Goal: Task Accomplishment & Management: Manage account settings

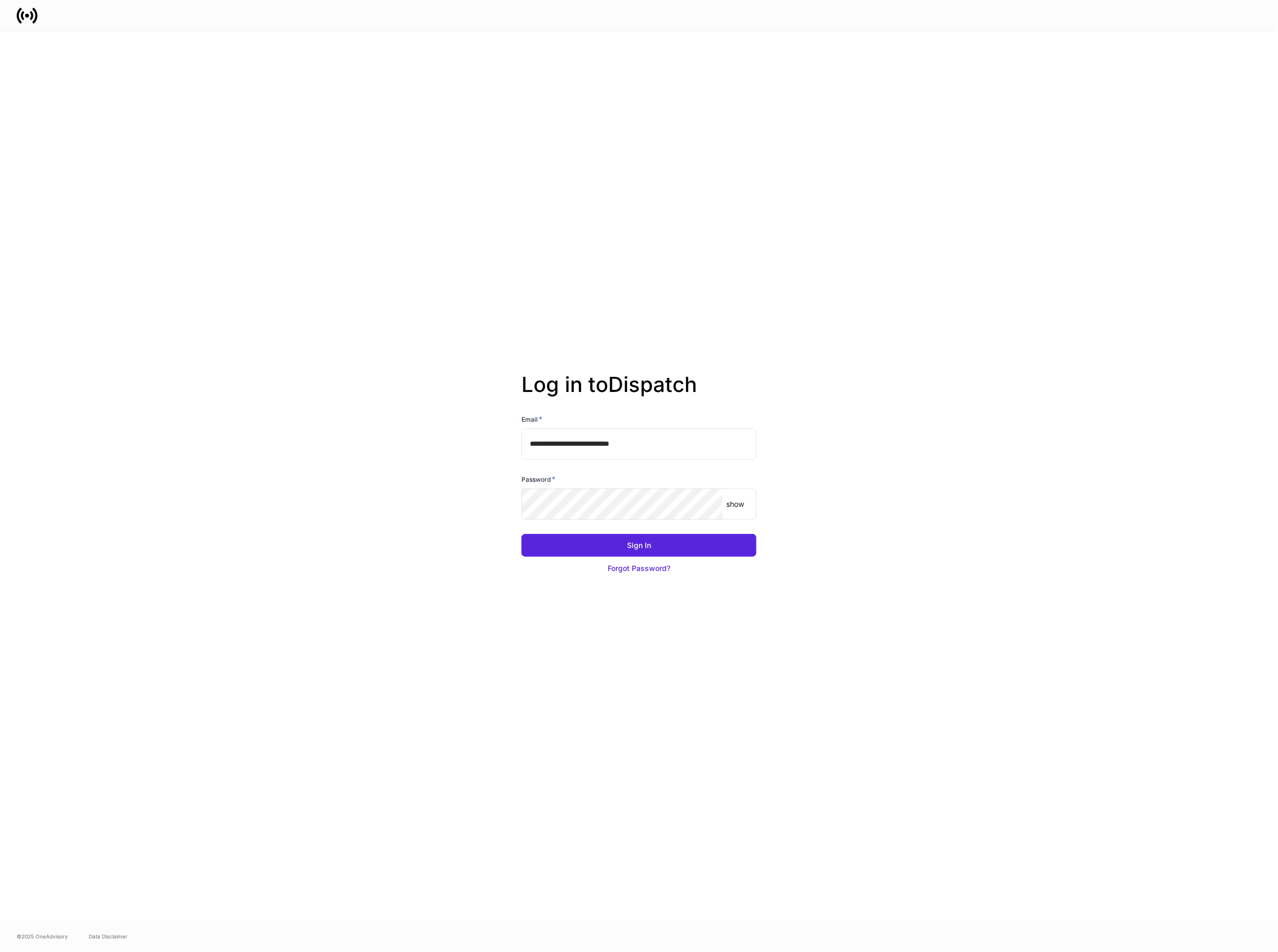
click at [641, 448] on input "**********" at bounding box center [639, 445] width 235 height 32
click at [521, 534] on button "Sign In" at bounding box center [639, 545] width 235 height 23
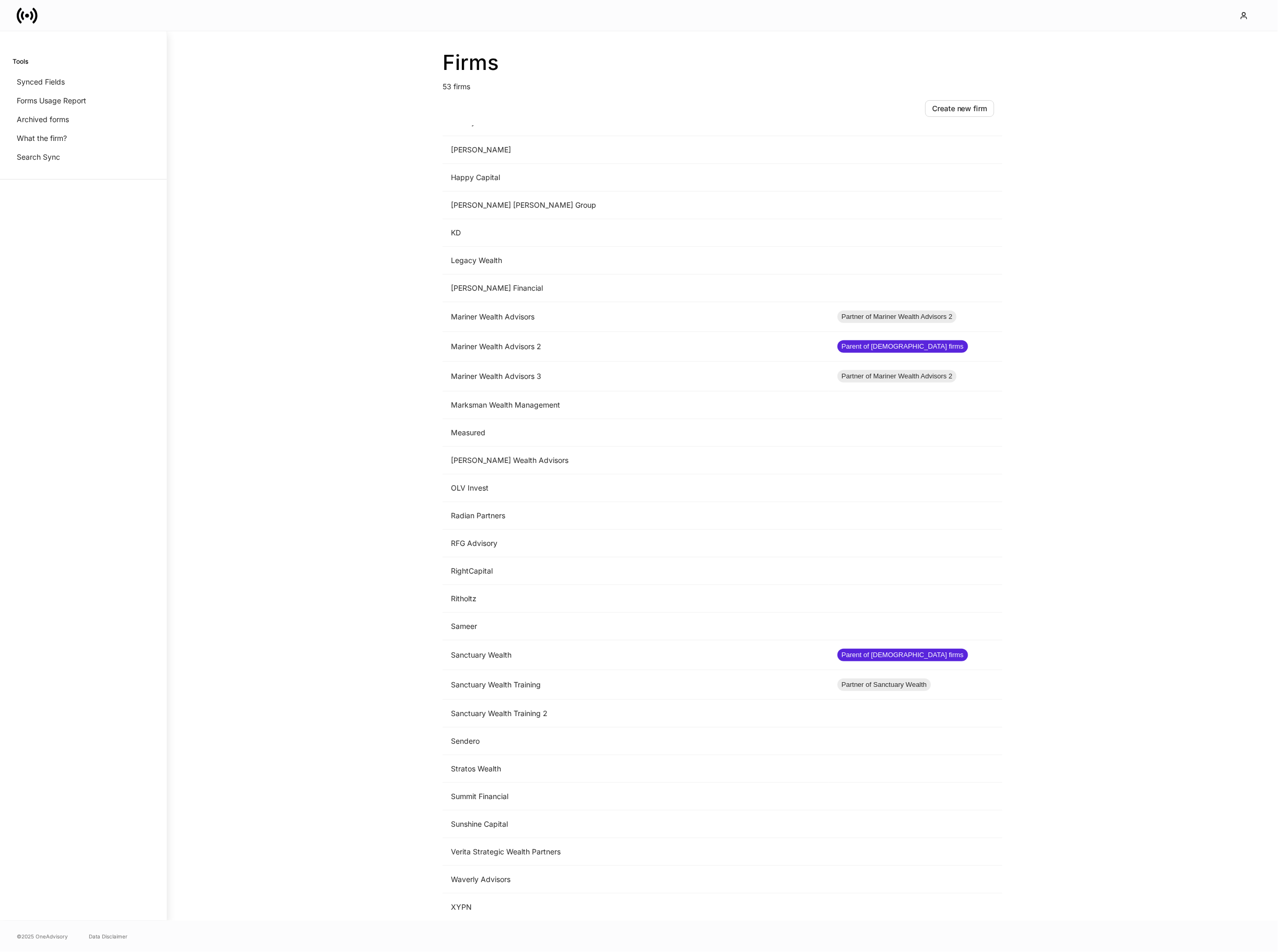
scroll to position [721, 0]
click at [704, 305] on td "Mariner Wealth Advisors" at bounding box center [635, 317] width 386 height 30
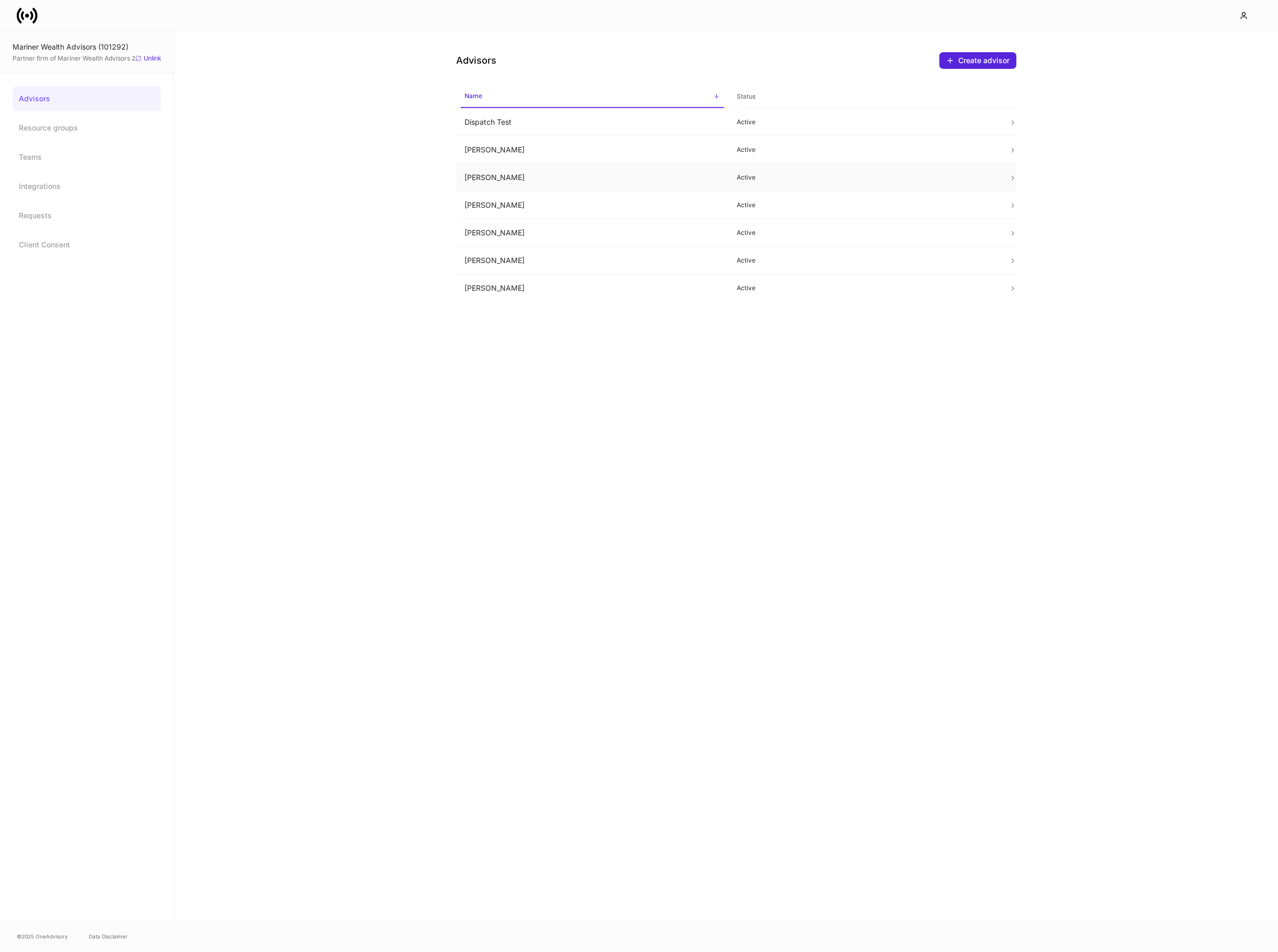
click at [575, 182] on td "[PERSON_NAME]" at bounding box center [592, 178] width 272 height 28
click at [507, 195] on td "[PERSON_NAME]" at bounding box center [592, 206] width 272 height 28
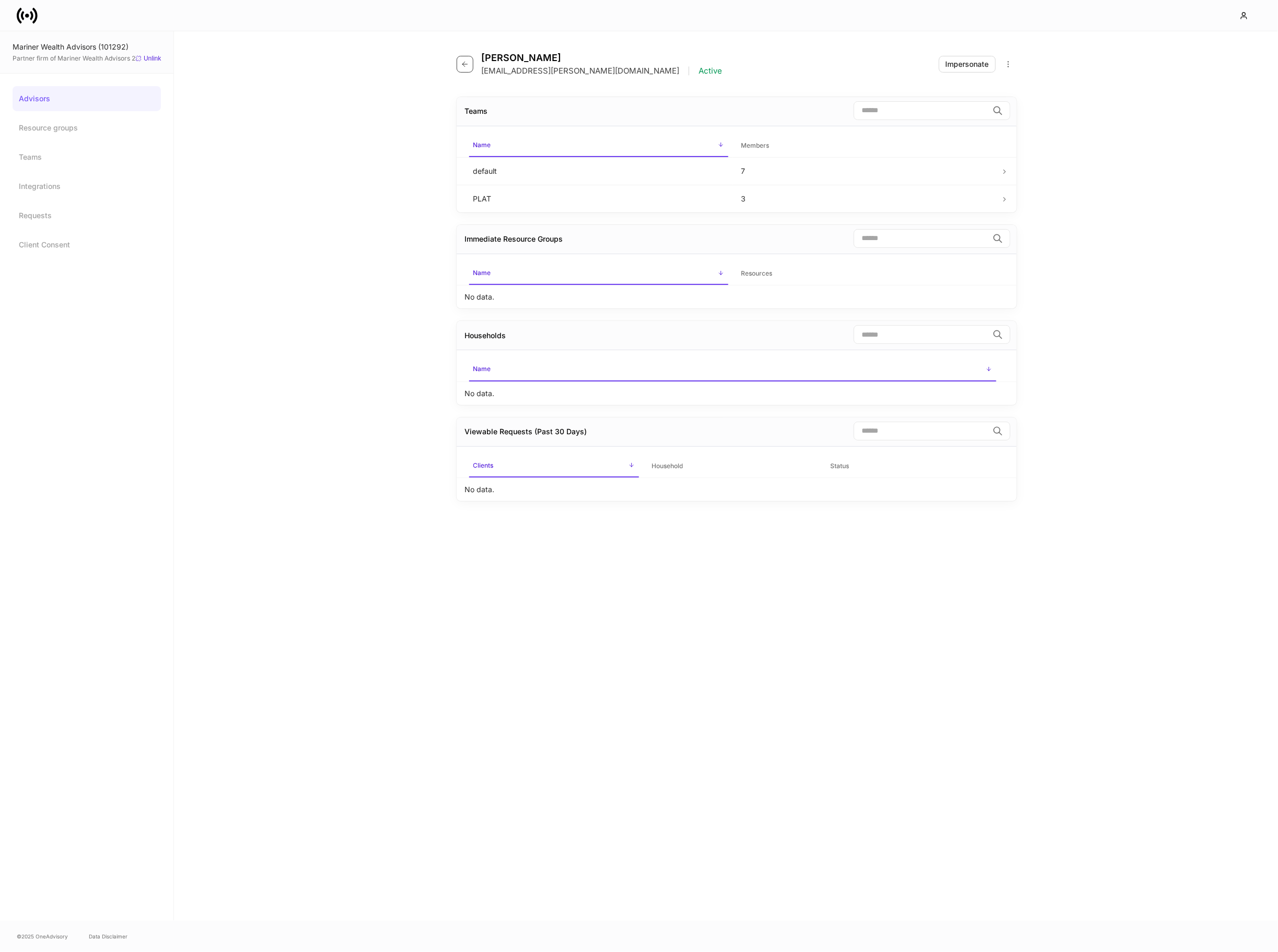
click at [460, 62] on button "button" at bounding box center [465, 64] width 17 height 17
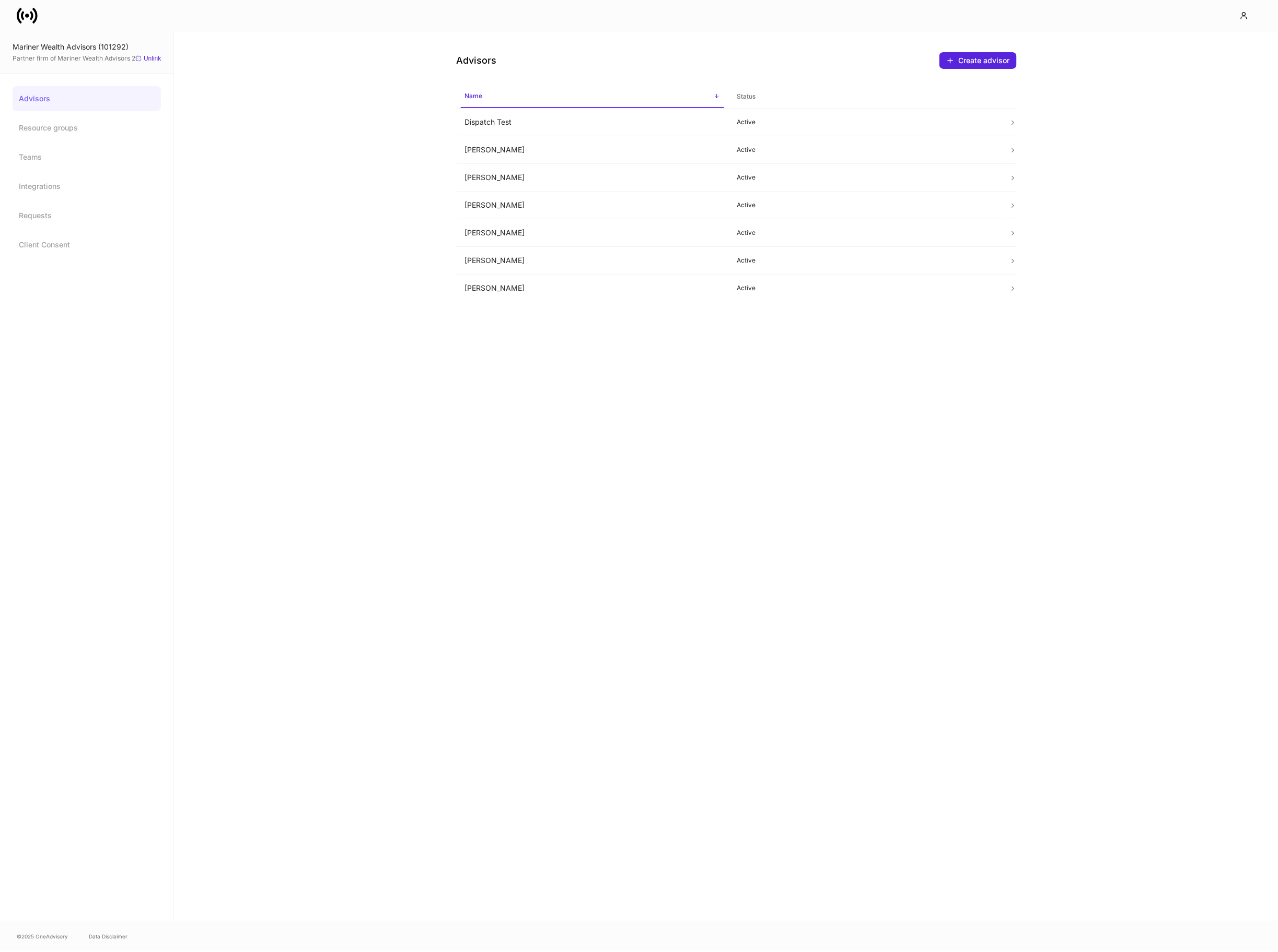
click at [86, 43] on div "Mariner Wealth Advisors (101292)" at bounding box center [86, 47] width 148 height 10
click at [36, 12] on icon at bounding box center [35, 15] width 6 height 16
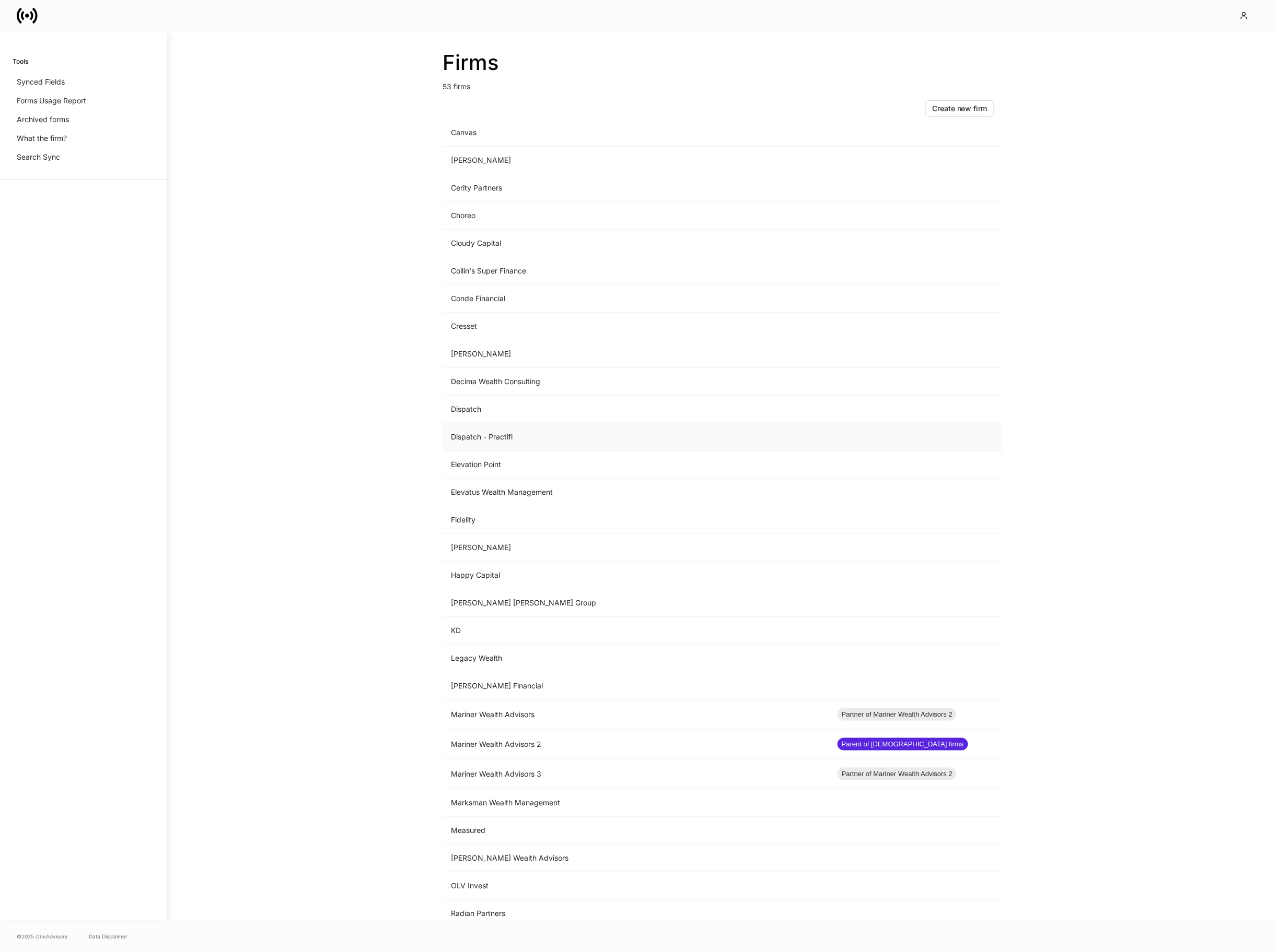
scroll to position [318, 0]
click at [586, 738] on td "Mariner Wealth Advisors 2" at bounding box center [635, 741] width 386 height 30
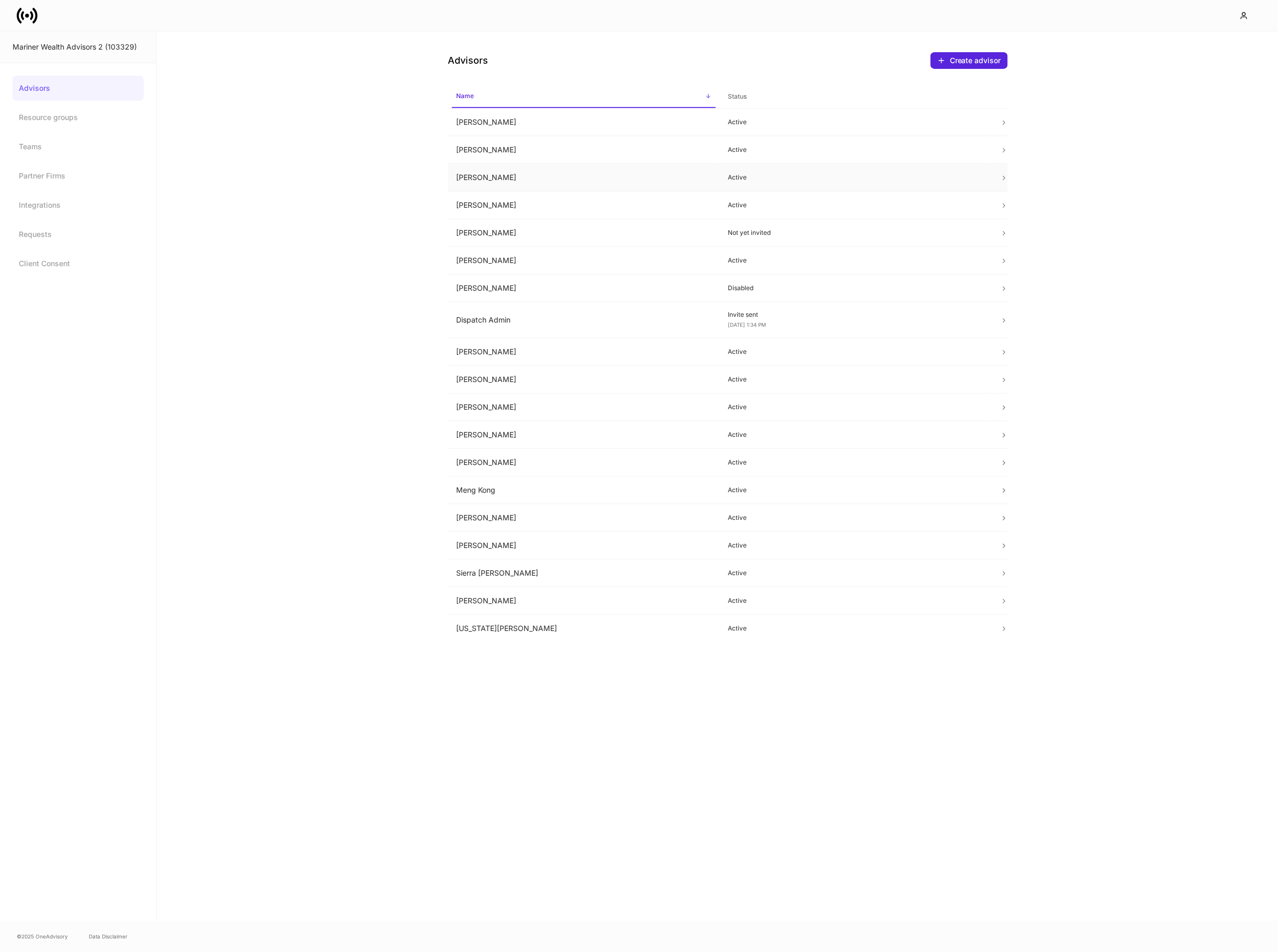
click at [502, 184] on td "[PERSON_NAME]" at bounding box center [584, 178] width 272 height 28
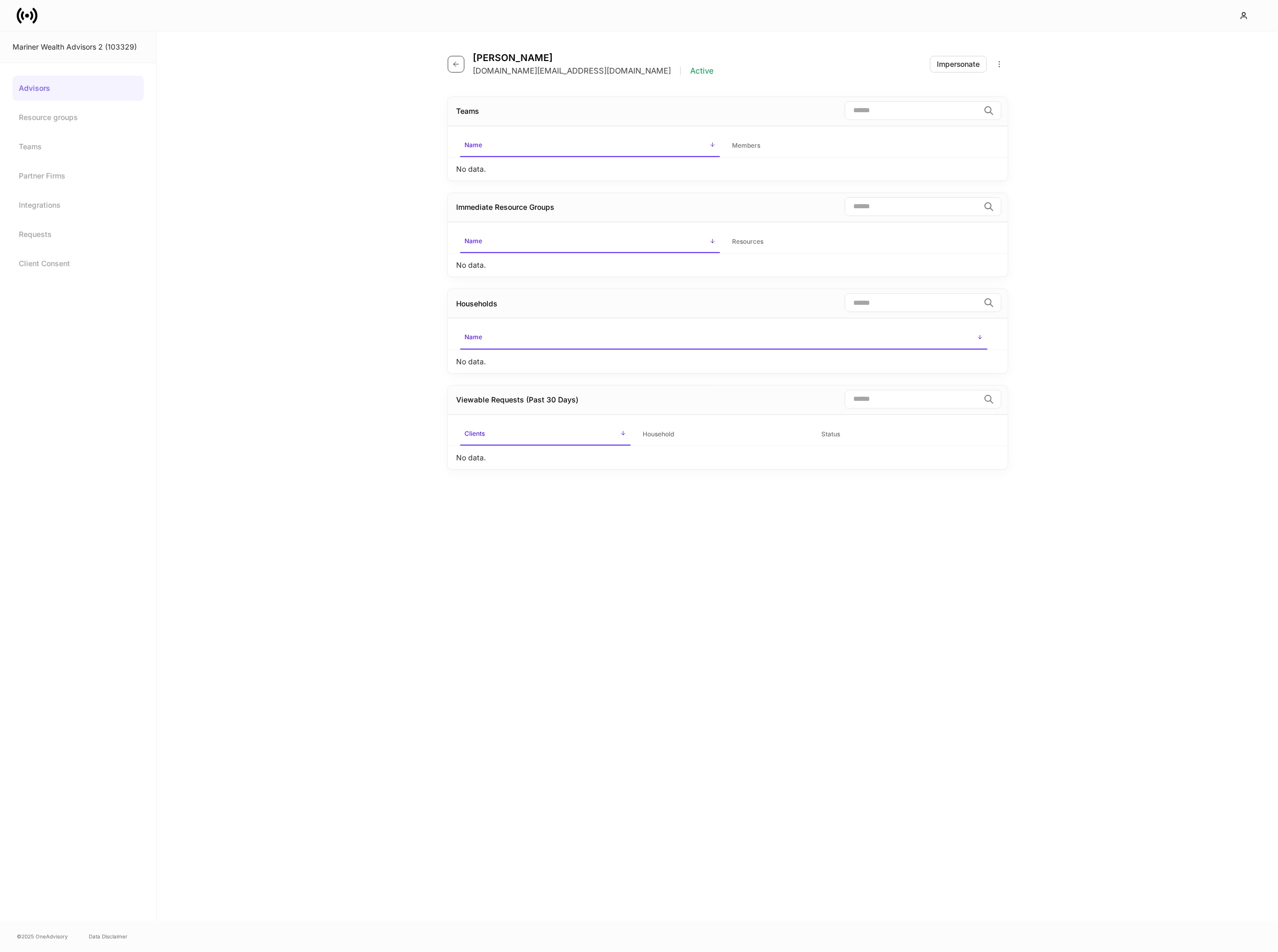
click at [460, 62] on button "button" at bounding box center [456, 64] width 17 height 17
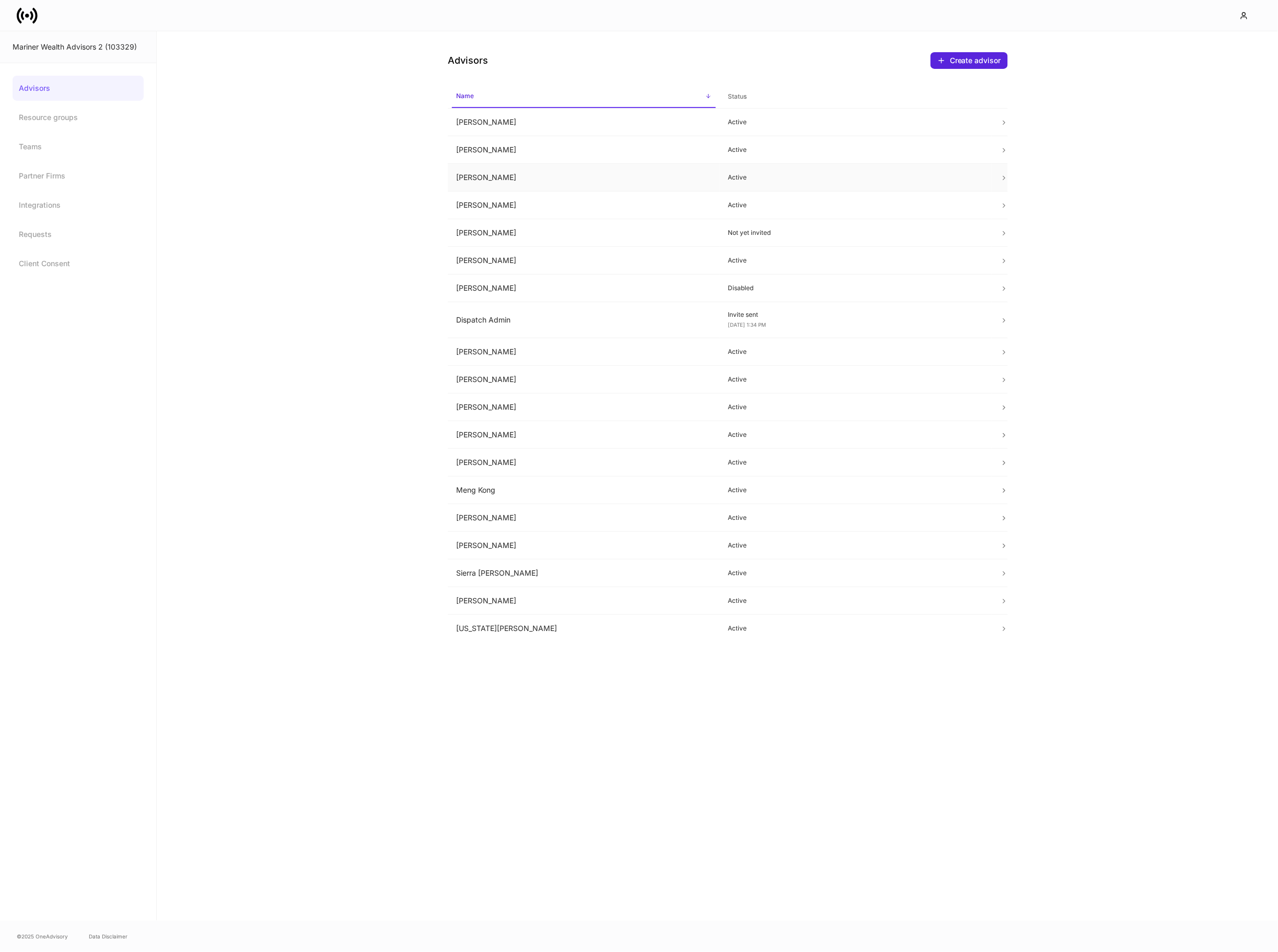
click at [551, 177] on td "[PERSON_NAME]" at bounding box center [584, 178] width 272 height 28
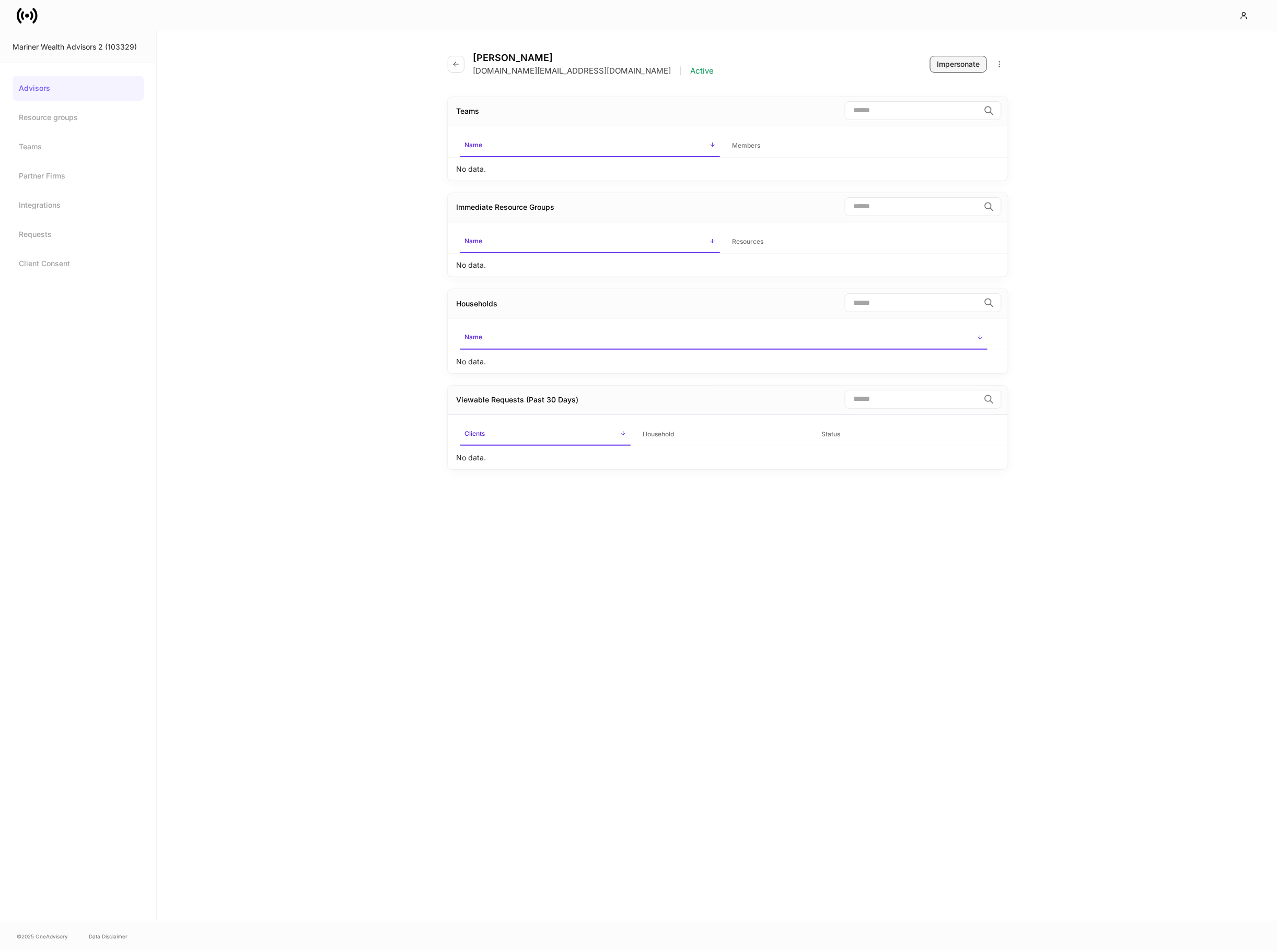
click at [948, 71] on button "Impersonate" at bounding box center [958, 64] width 57 height 17
click at [456, 60] on icon "button" at bounding box center [455, 63] width 8 height 8
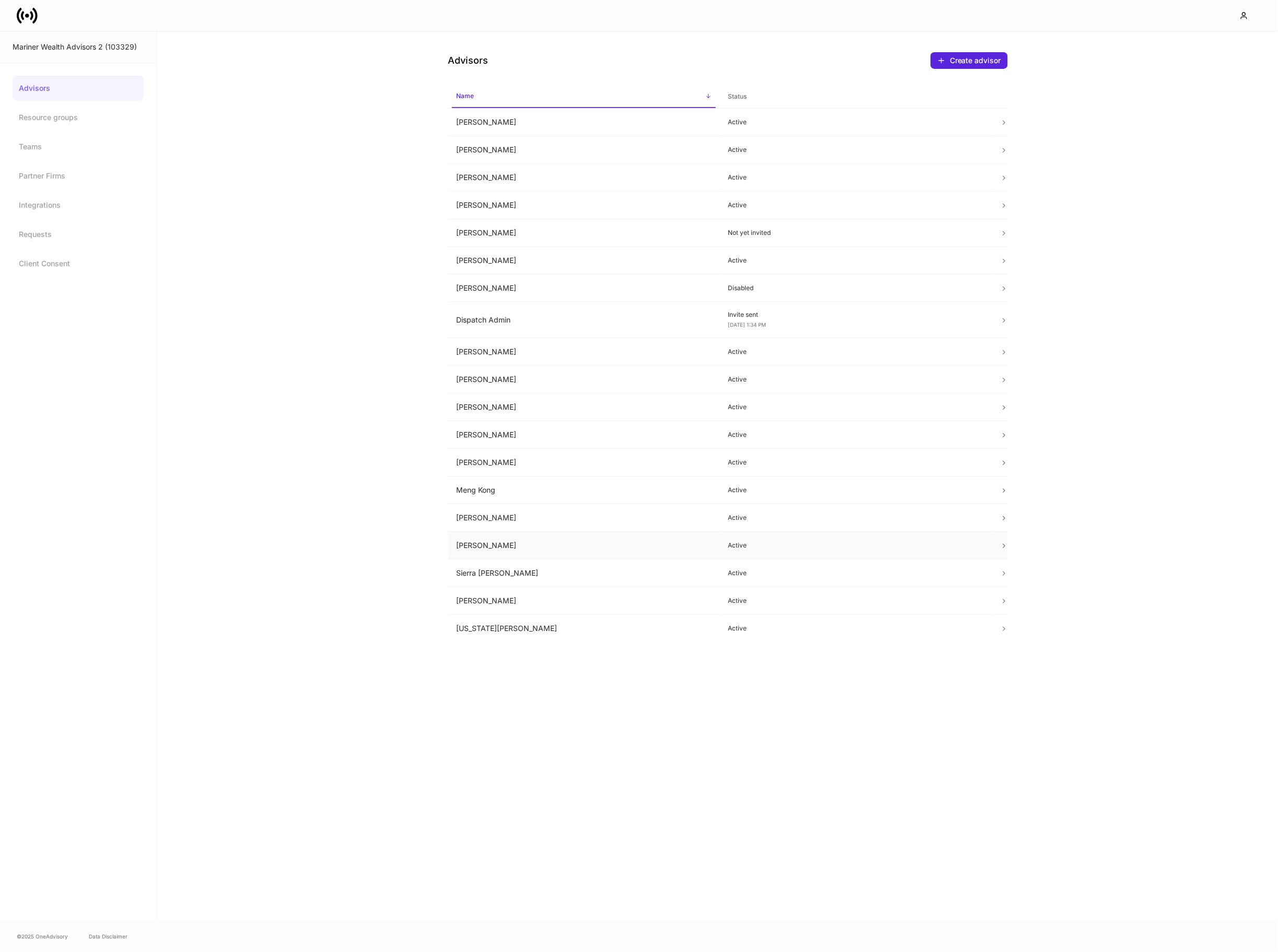
click at [474, 555] on td "[PERSON_NAME]" at bounding box center [584, 546] width 272 height 28
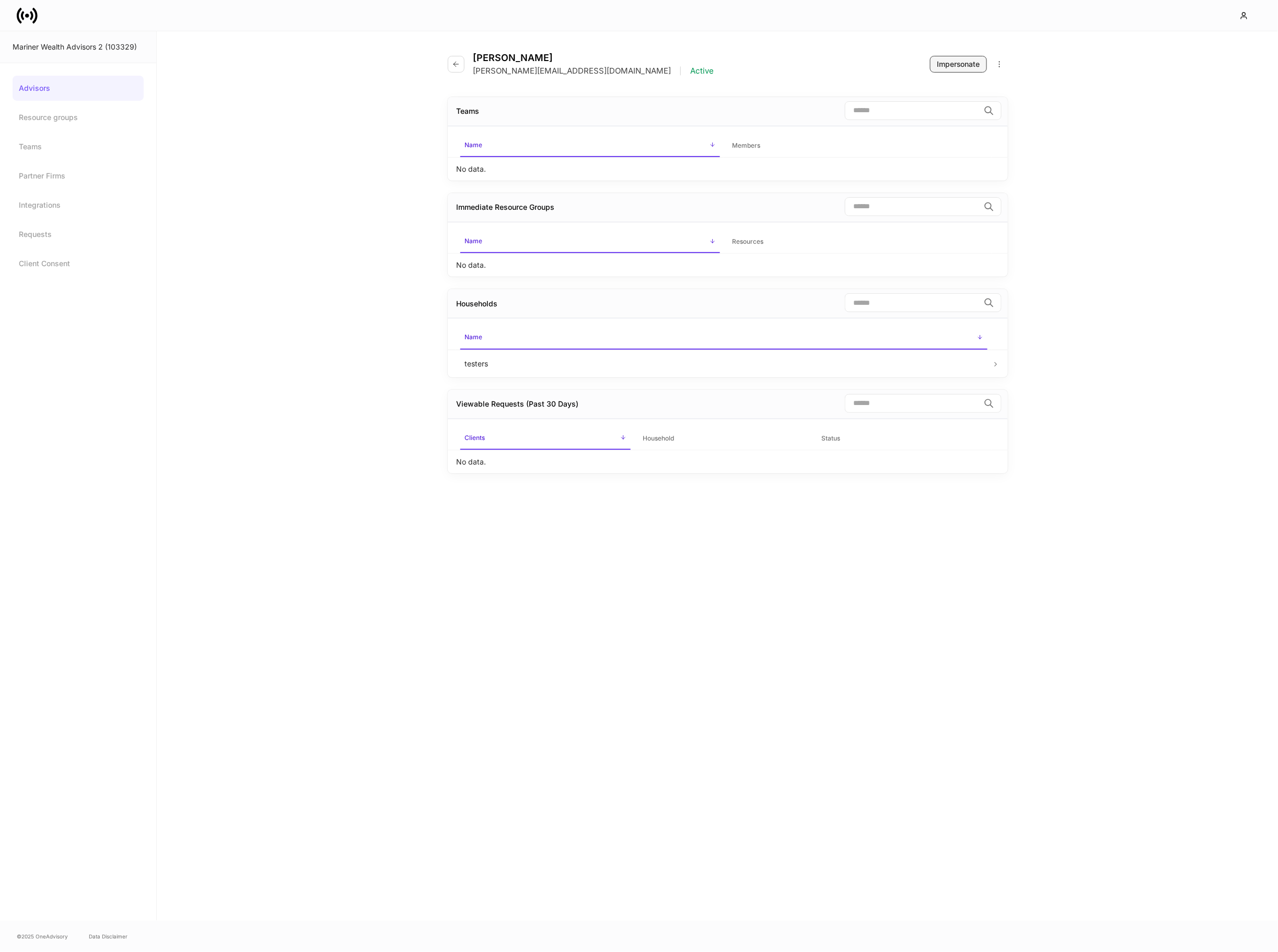
click at [951, 62] on div "Impersonate" at bounding box center [958, 63] width 43 height 10
click at [33, 15] on icon at bounding box center [31, 16] width 3 height 9
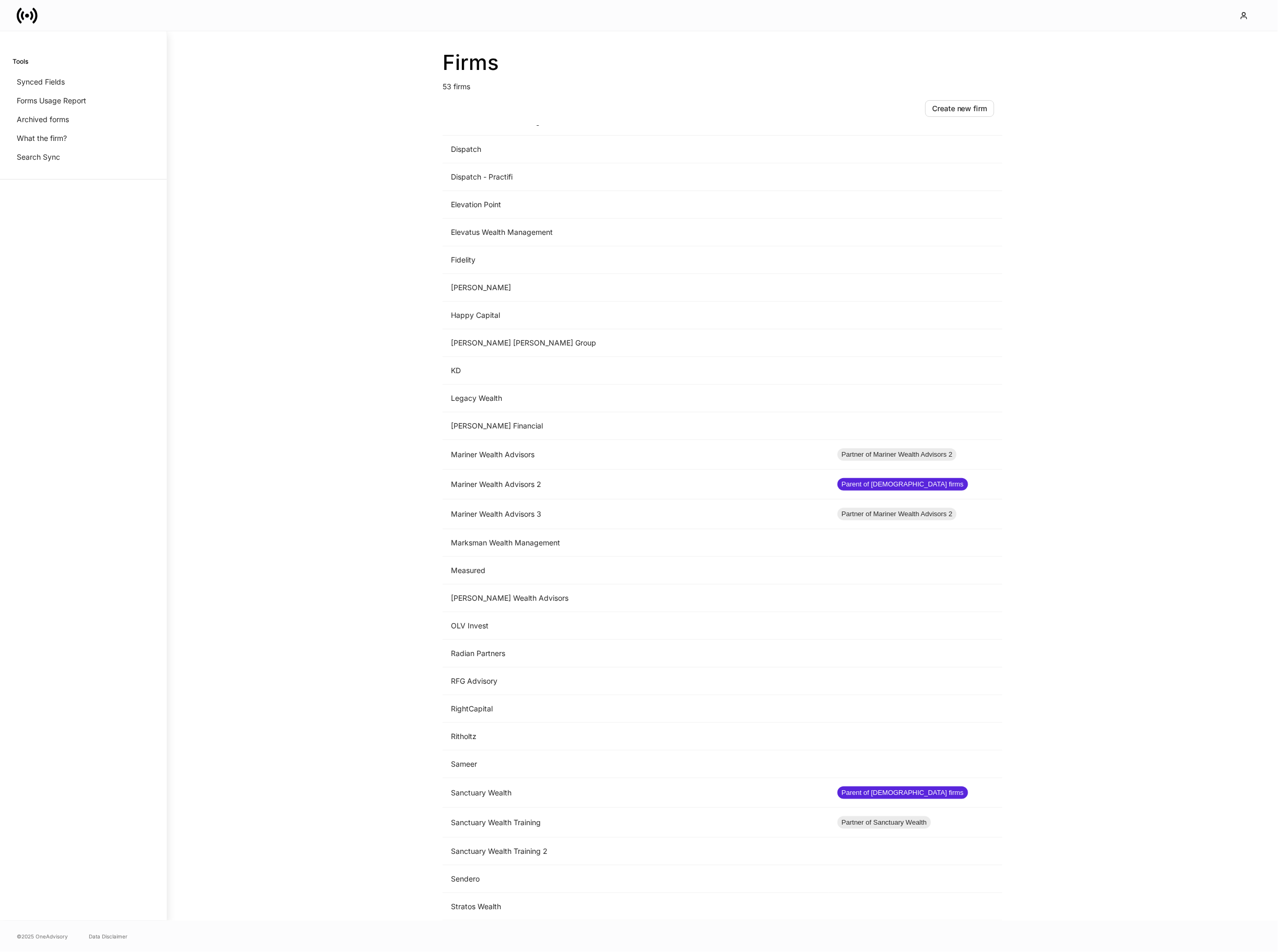
scroll to position [581, 0]
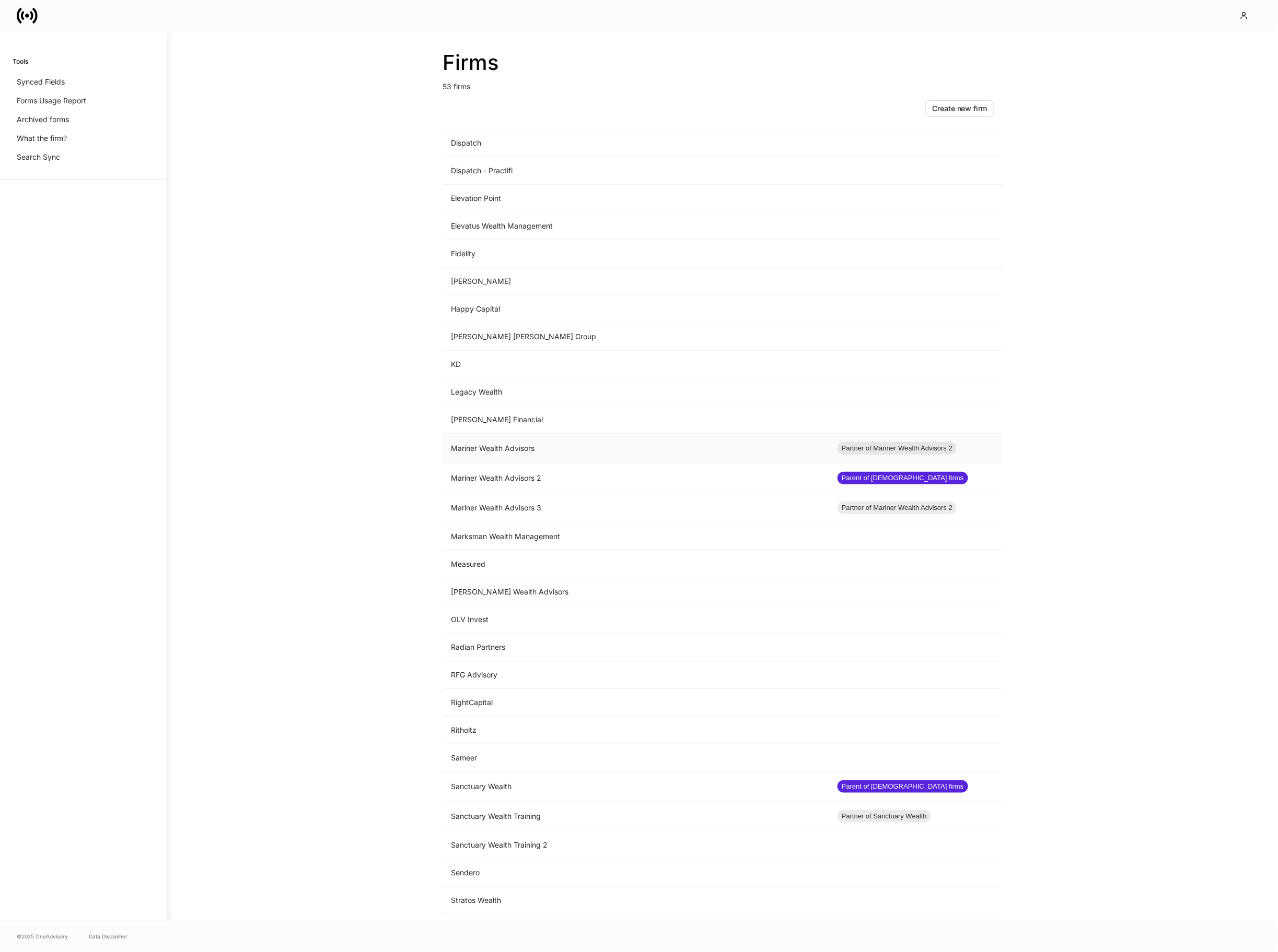
click at [563, 455] on td "Mariner Wealth Advisors" at bounding box center [635, 448] width 386 height 30
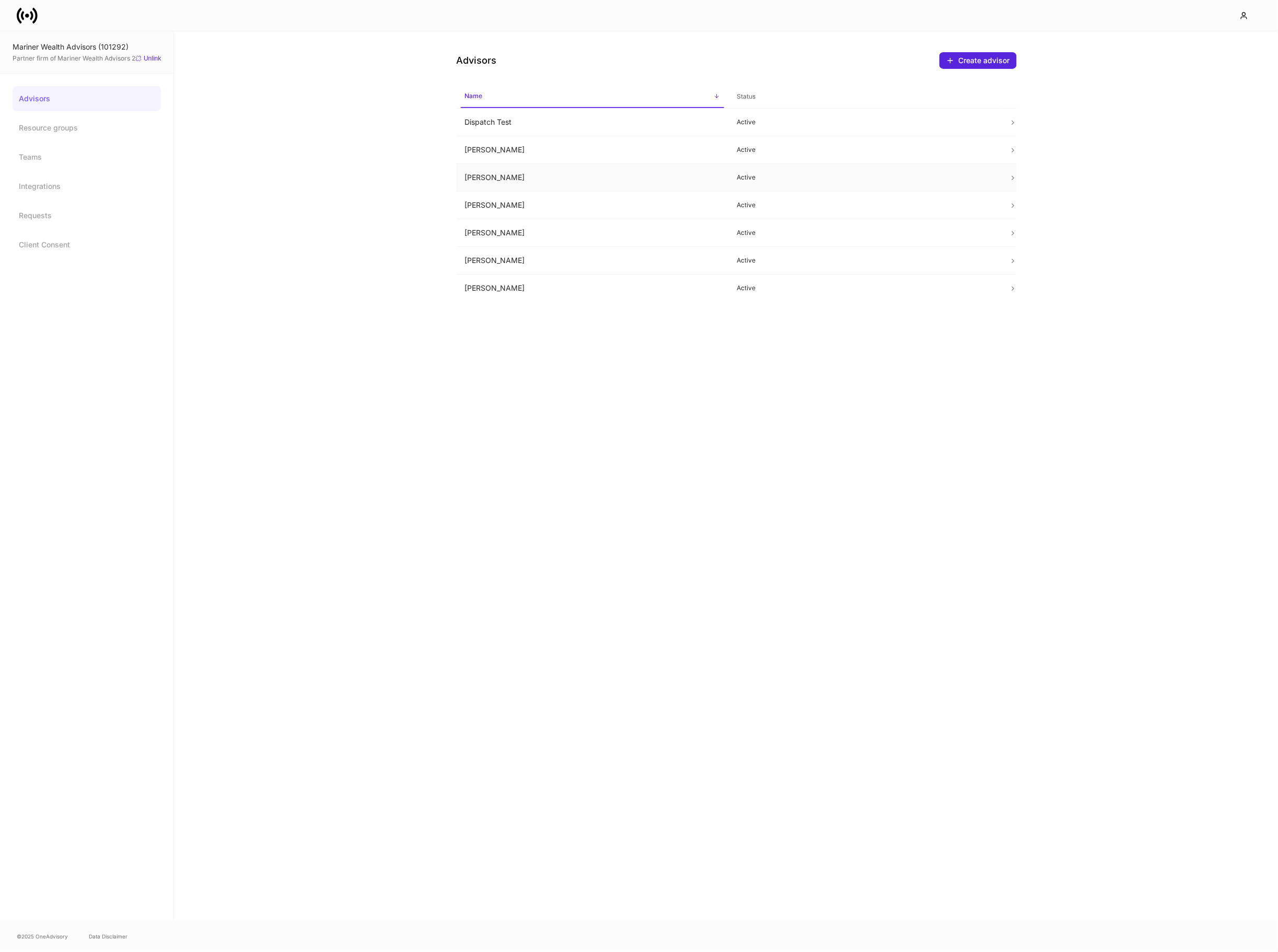
click at [631, 183] on td "[PERSON_NAME]" at bounding box center [592, 178] width 272 height 28
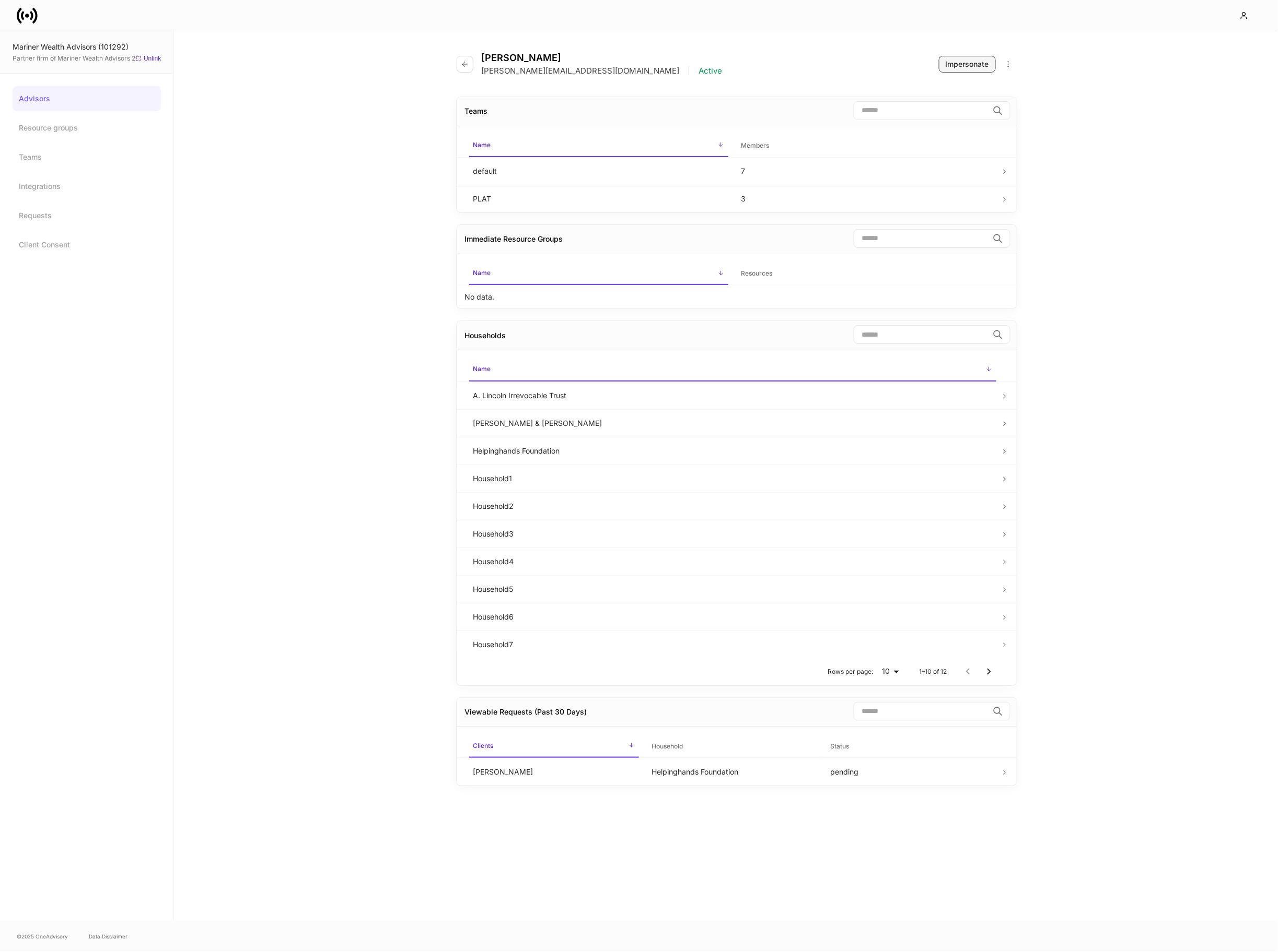
click at [946, 65] on div "Impersonate" at bounding box center [967, 63] width 43 height 10
click at [469, 66] on button "button" at bounding box center [465, 64] width 17 height 17
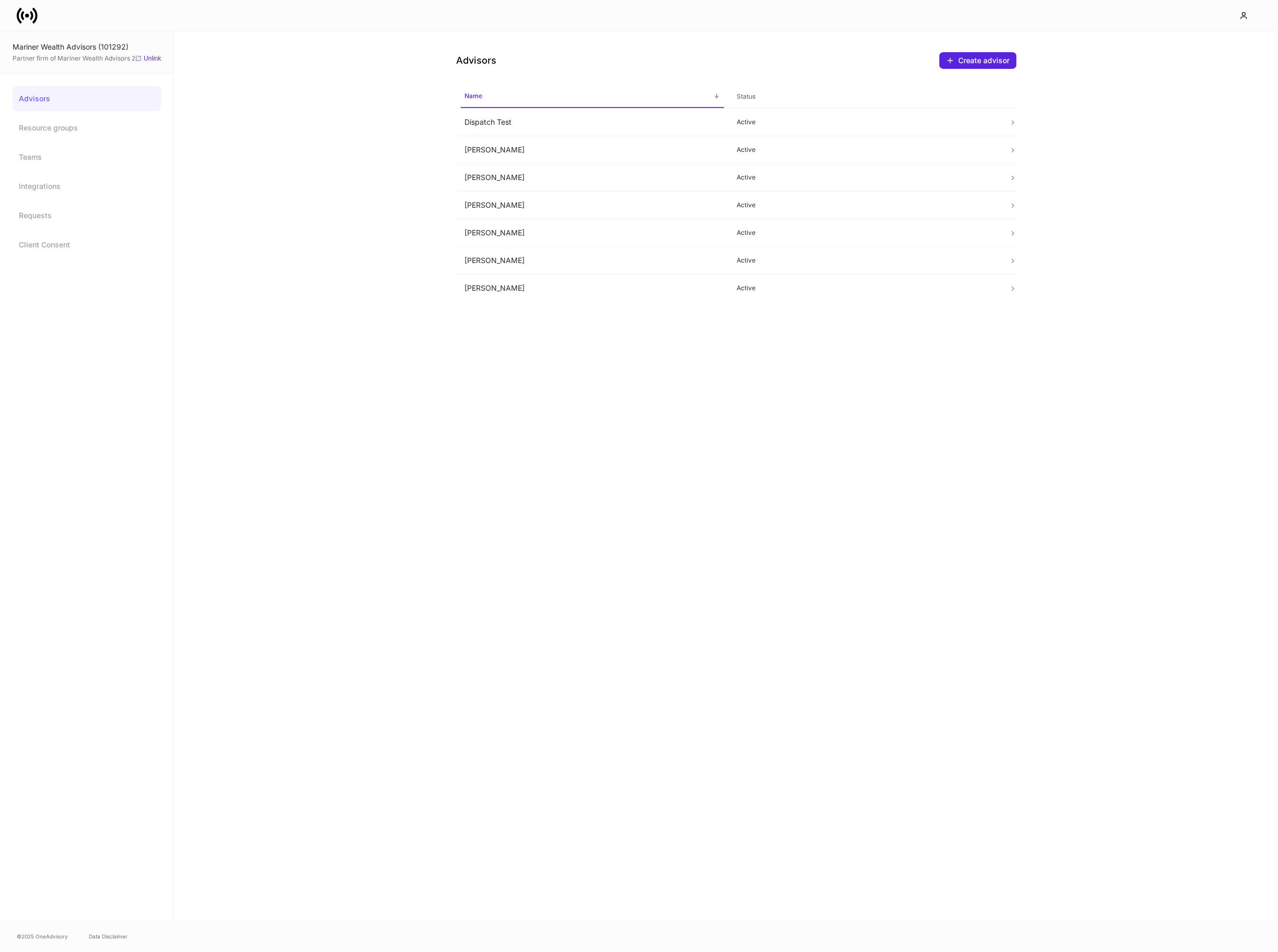
click at [37, 19] on link at bounding box center [31, 16] width 29 height 21
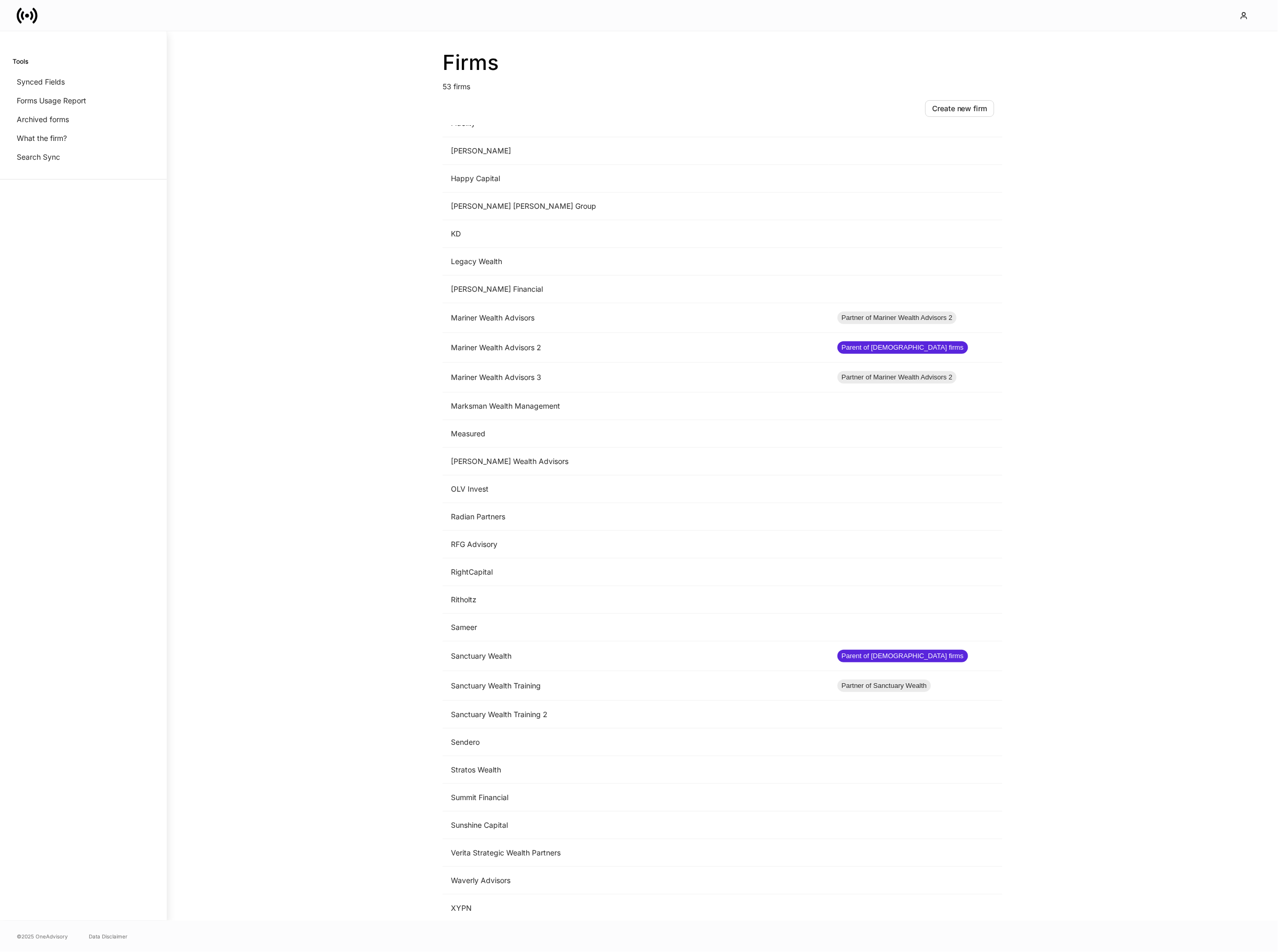
scroll to position [721, 0]
click at [604, 658] on td "Sanctuary Wealth" at bounding box center [635, 655] width 386 height 30
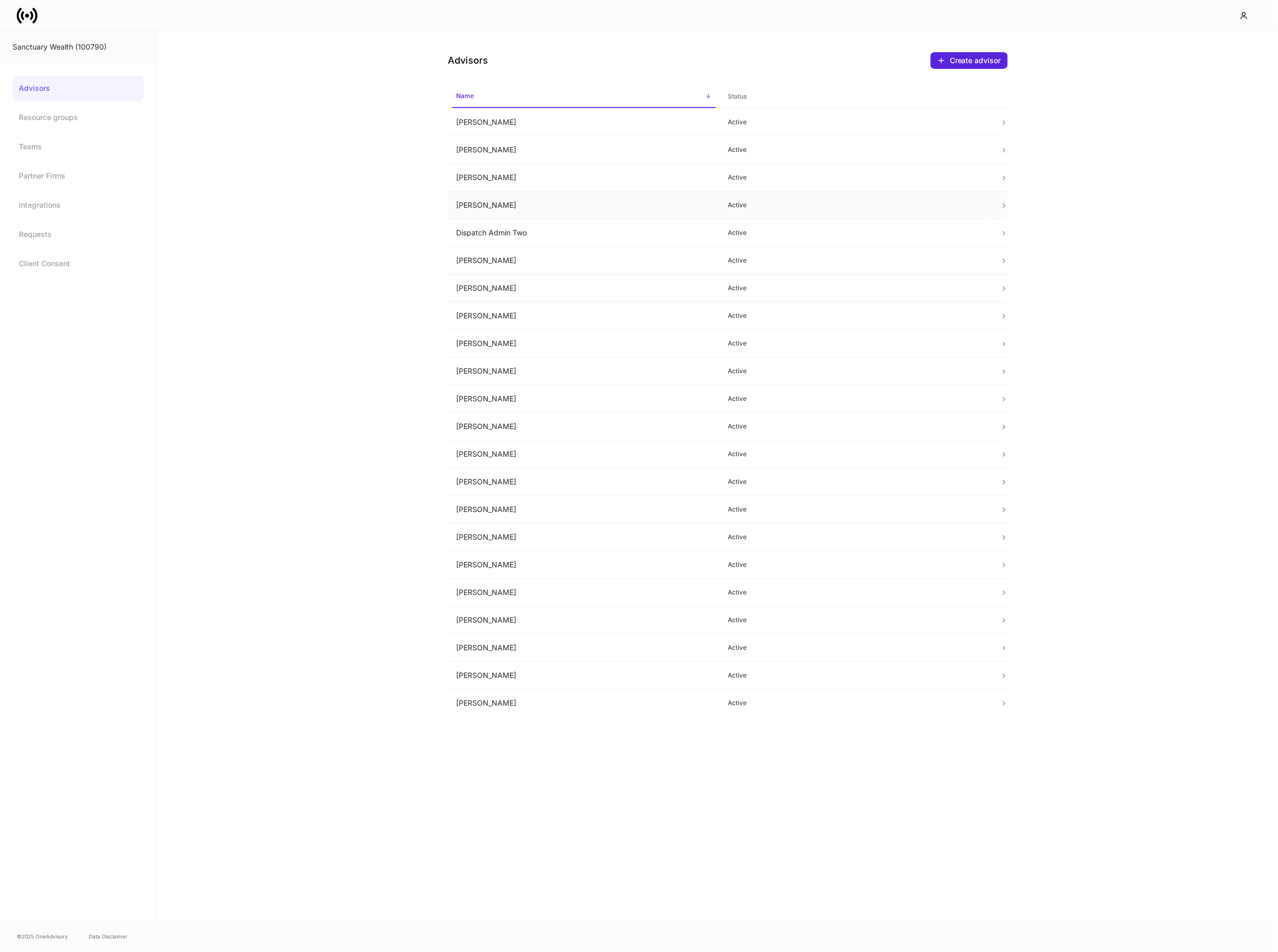
click at [495, 200] on td "[PERSON_NAME]" at bounding box center [584, 206] width 272 height 28
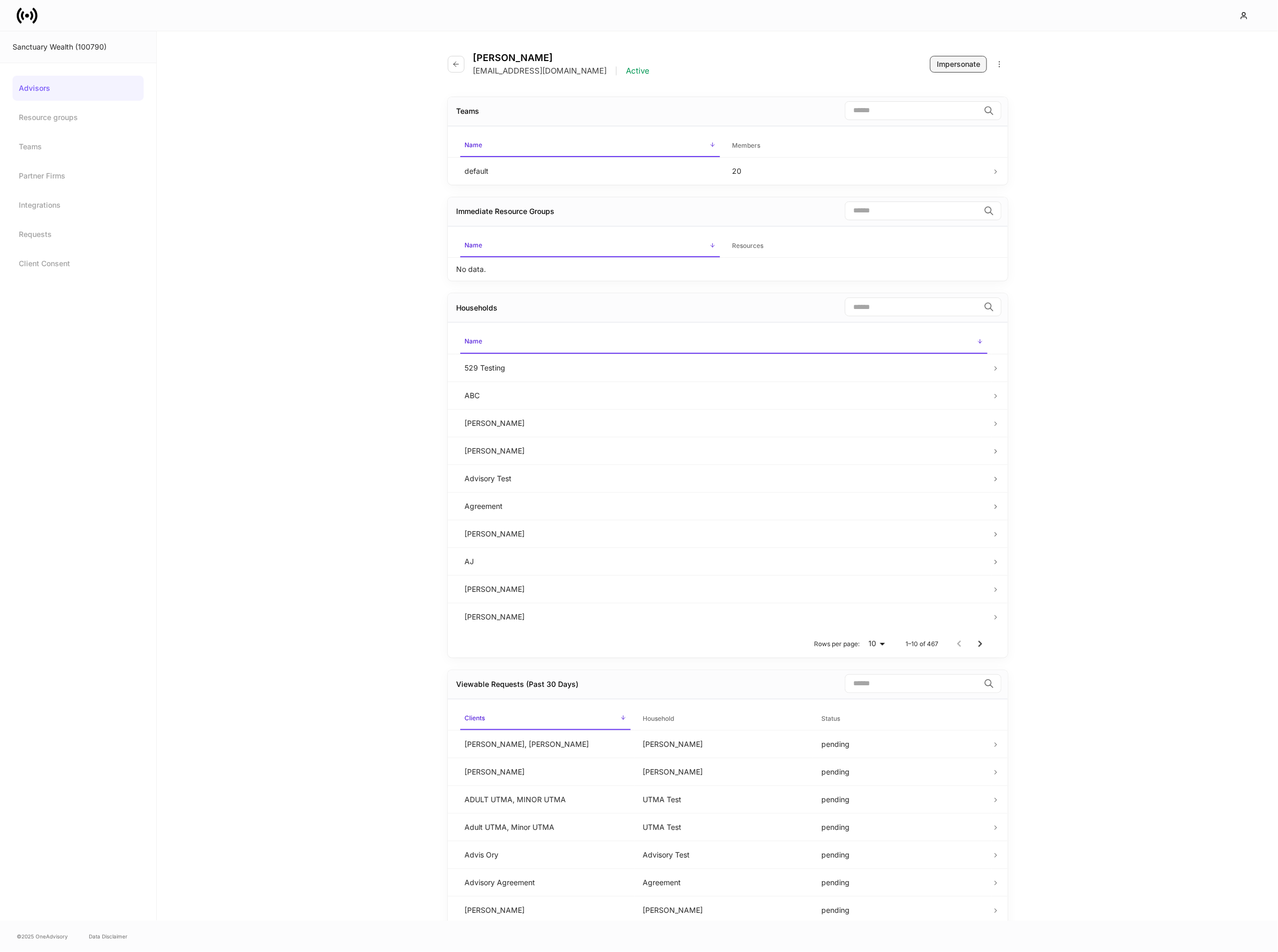
click at [955, 69] on div "Impersonate" at bounding box center [958, 63] width 43 height 10
click at [462, 65] on button "button" at bounding box center [456, 64] width 17 height 17
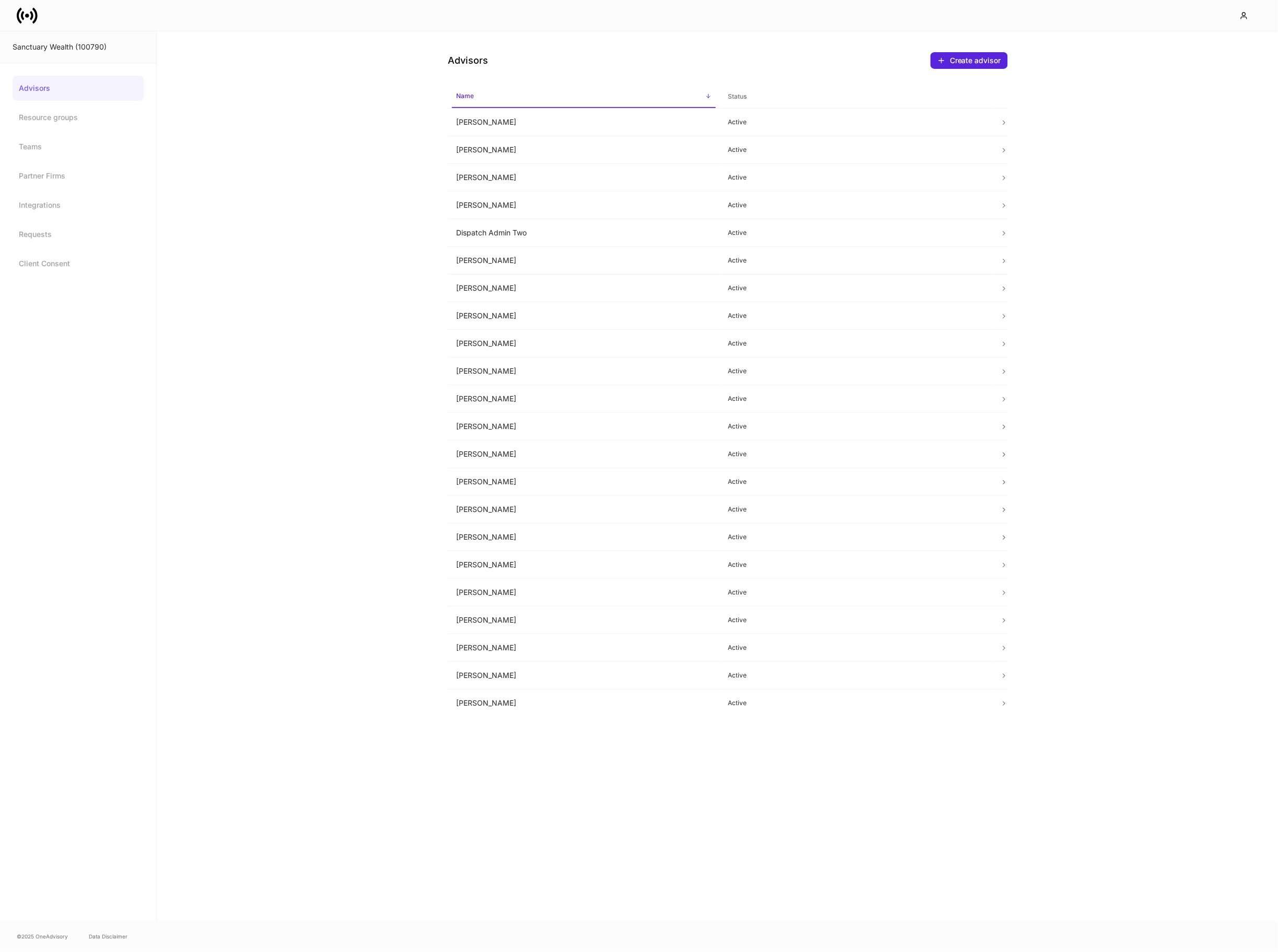
click at [35, 16] on icon at bounding box center [35, 15] width 6 height 16
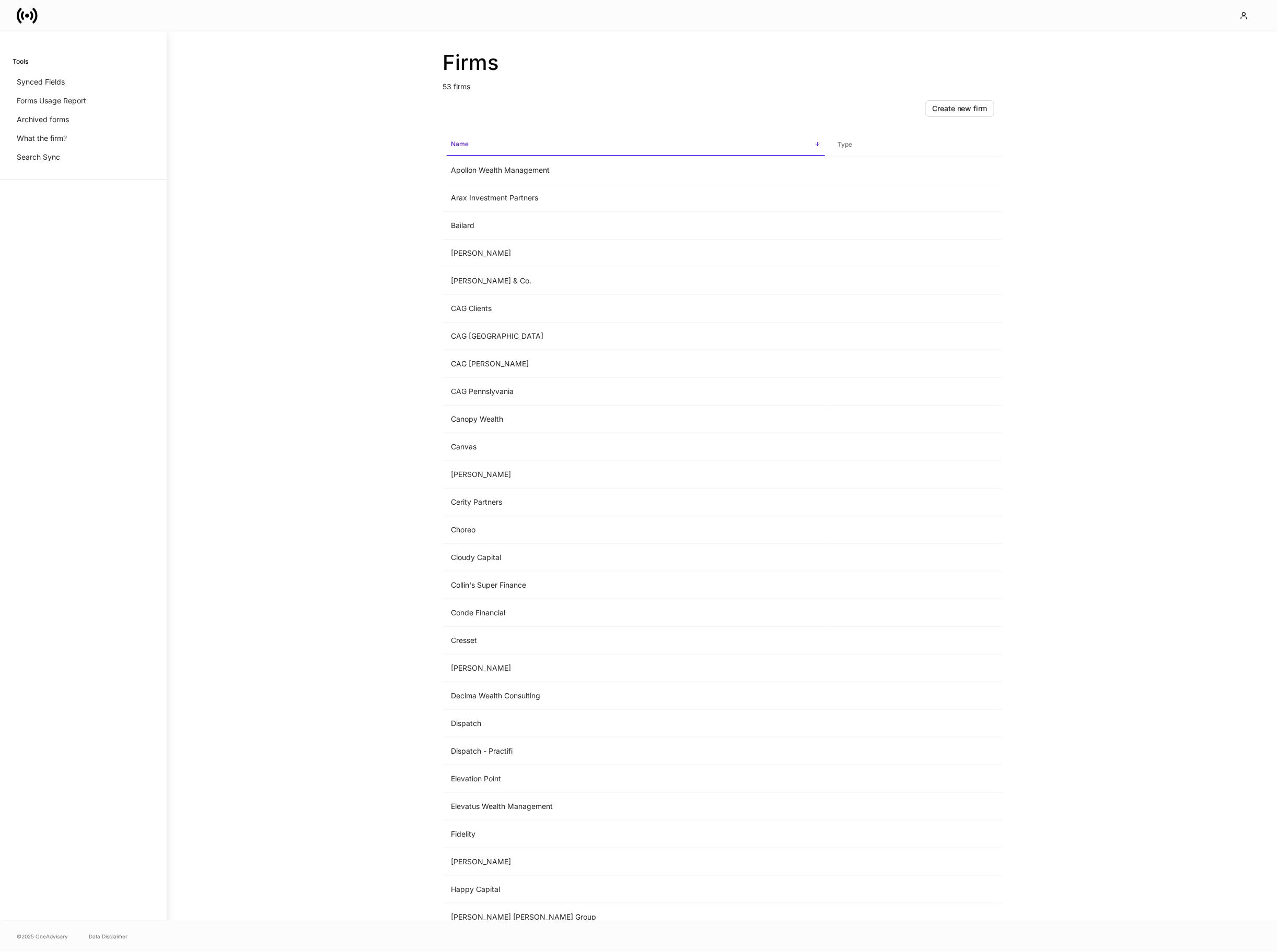
click at [22, 7] on icon at bounding box center [27, 16] width 21 height 21
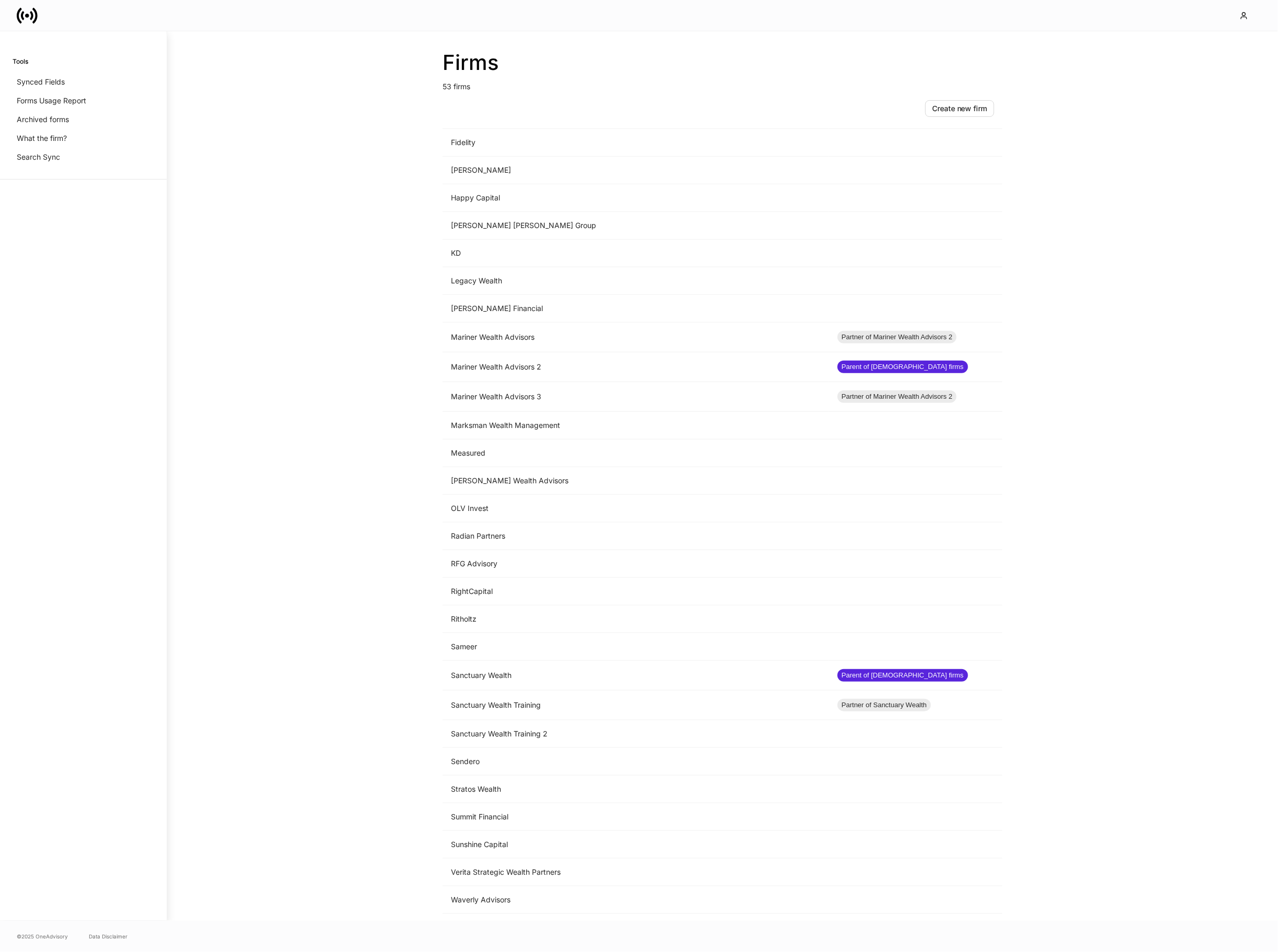
scroll to position [721, 0]
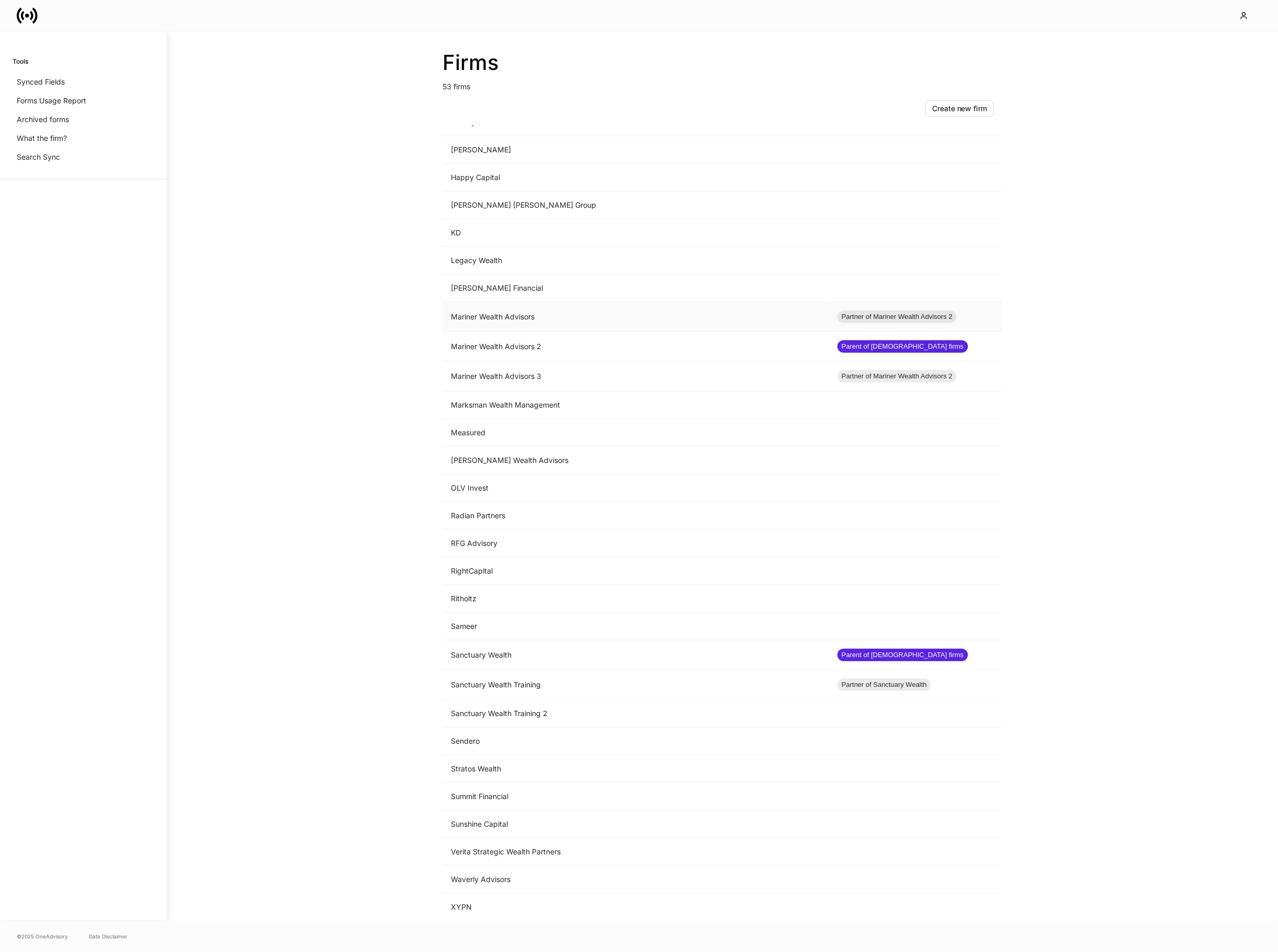
click at [522, 324] on td "Mariner Wealth Advisors" at bounding box center [635, 317] width 386 height 30
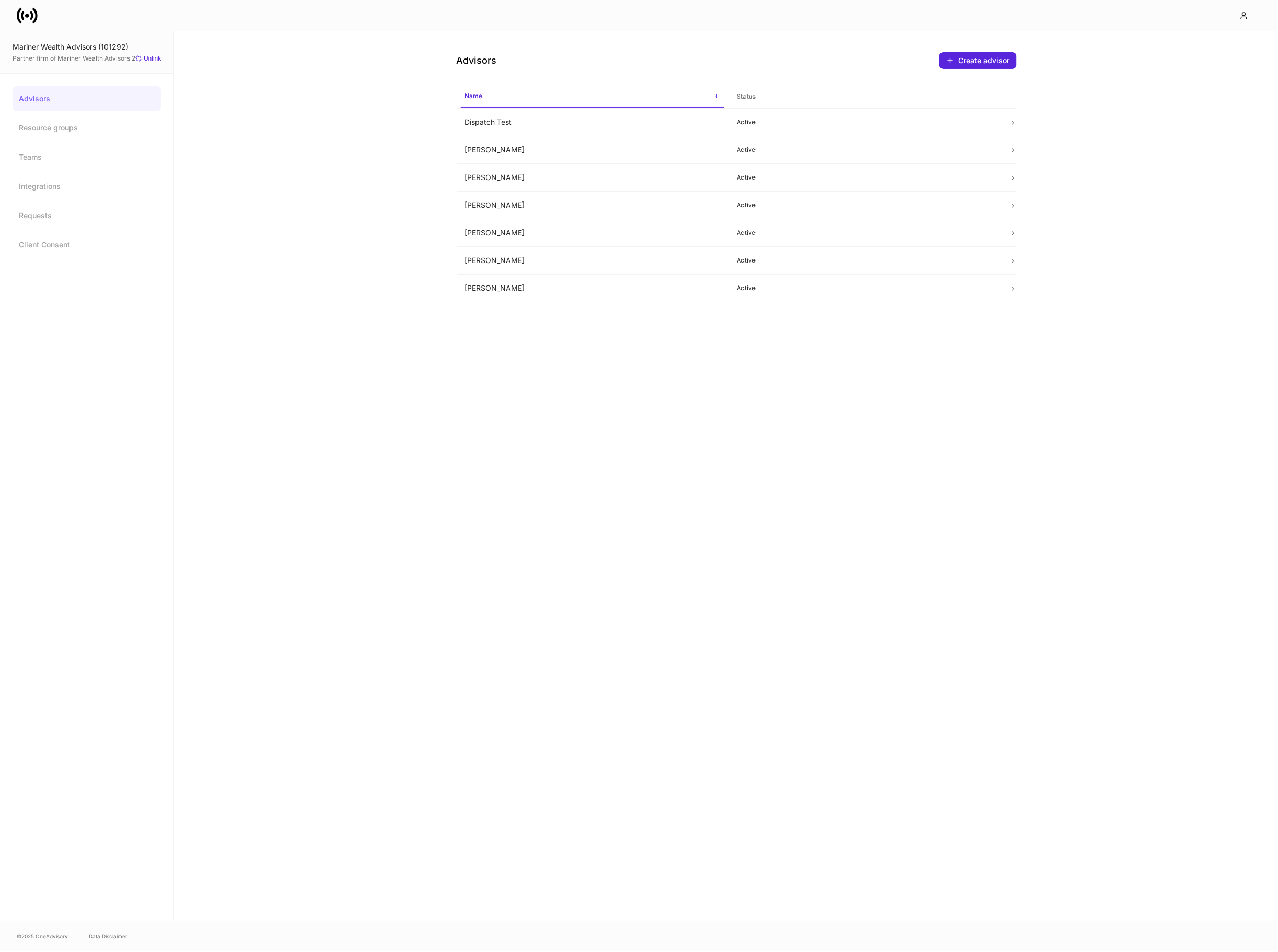
click at [24, 14] on icon at bounding box center [27, 16] width 21 height 21
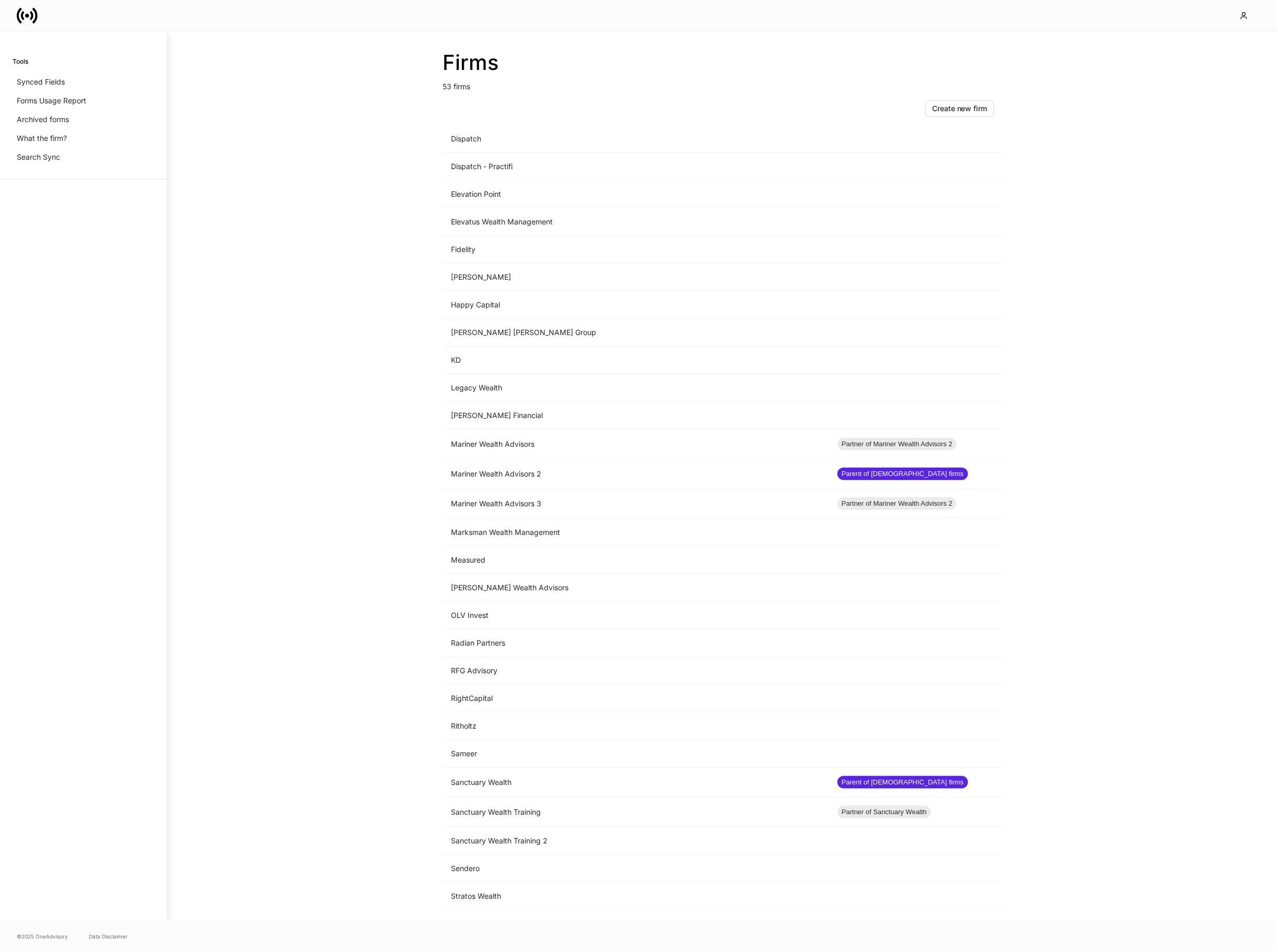
scroll to position [721, 0]
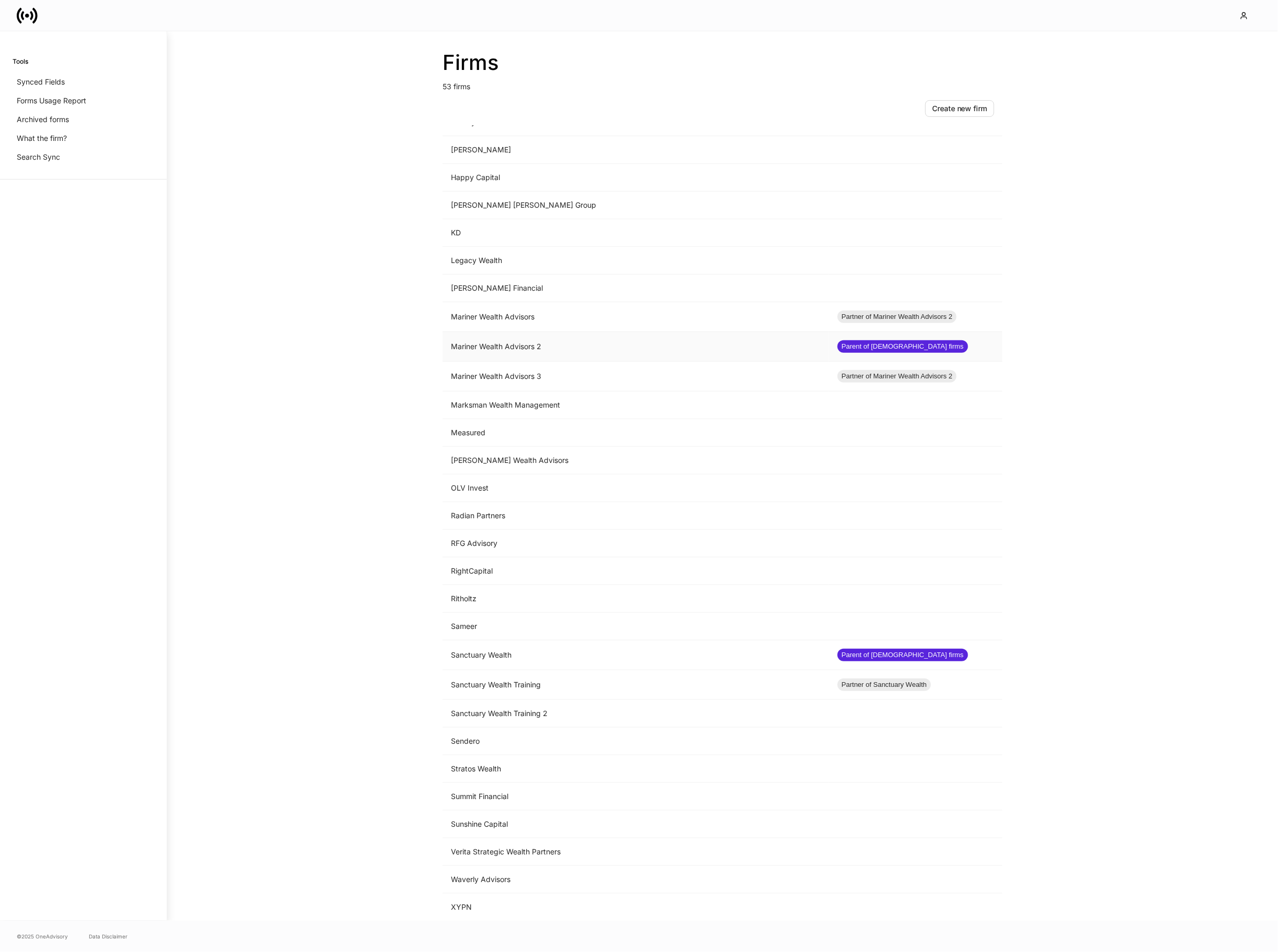
click at [554, 350] on td "Mariner Wealth Advisors 2" at bounding box center [635, 347] width 386 height 30
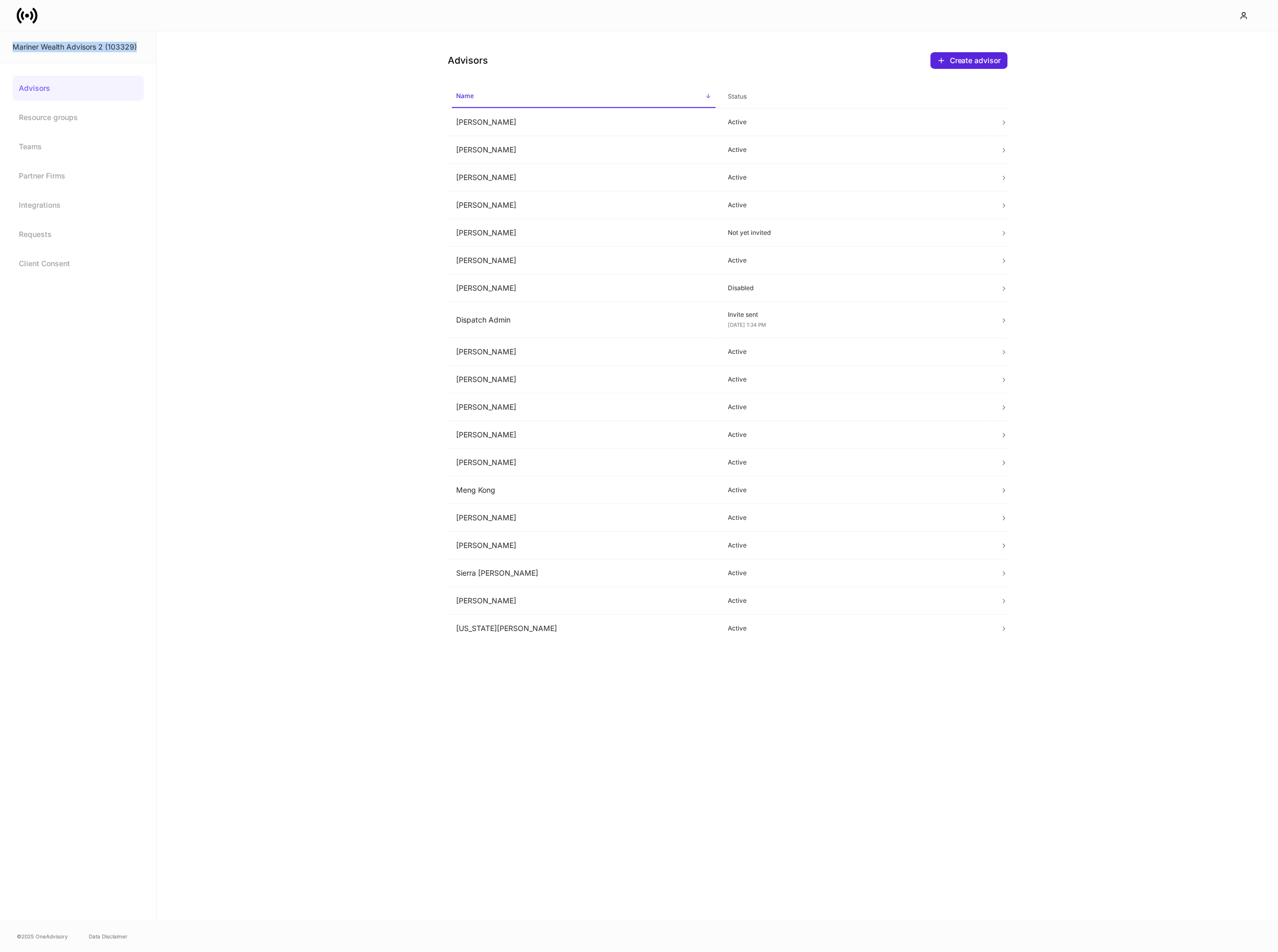
drag, startPoint x: 138, startPoint y: 51, endPoint x: 15, endPoint y: 42, distance: 123.3
click at [15, 42] on div "Mariner Wealth Advisors 2 (103329)" at bounding box center [77, 47] width 132 height 10
copy div "Mariner Wealth Advisors 2 (103329)"
